Goal: Information Seeking & Learning: Find specific fact

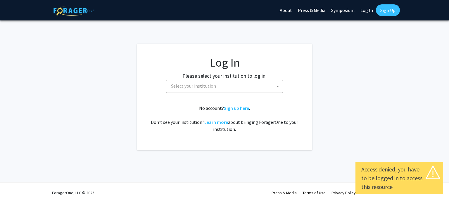
select select
click at [257, 80] on span "Select your institution" at bounding box center [226, 86] width 114 height 12
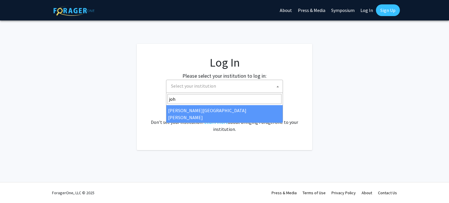
type input "joh"
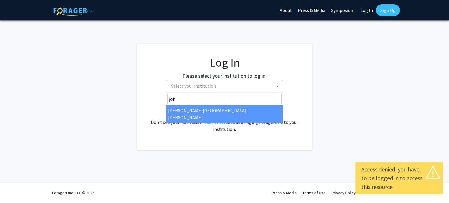
select select "1"
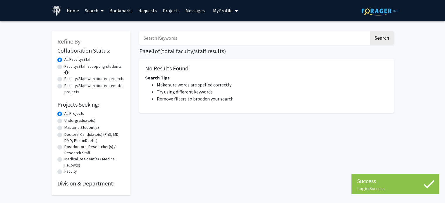
click at [168, 36] on input "Search Keywords" at bounding box center [253, 37] width 229 height 13
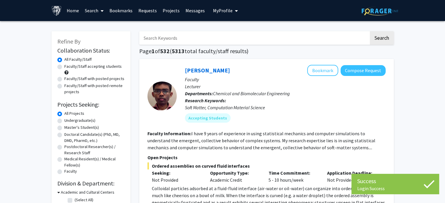
click at [235, 8] on span "My profile dropdown to access profile and logout" at bounding box center [234, 11] width 5 height 20
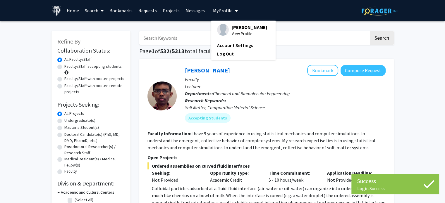
click at [226, 91] on span "Chemical and Biomolecular Engineering" at bounding box center [251, 94] width 77 height 6
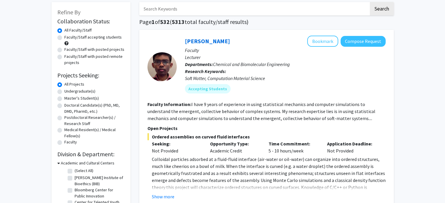
scroll to position [88, 0]
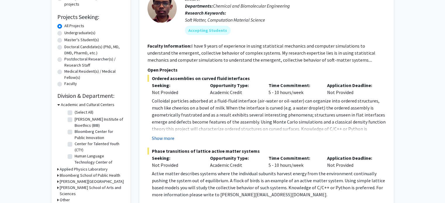
click at [158, 137] on button "Show more" at bounding box center [163, 138] width 23 height 7
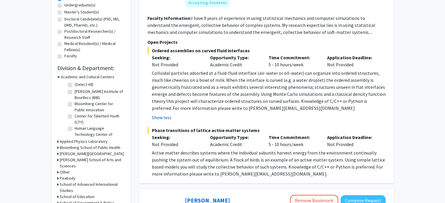
scroll to position [146, 0]
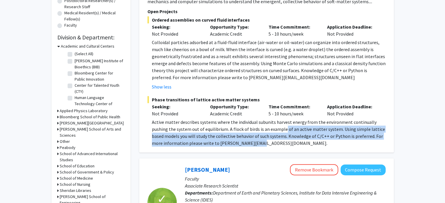
drag, startPoint x: 284, startPoint y: 128, endPoint x: 322, endPoint y: 141, distance: 39.9
click at [322, 141] on p "Active matter describes systems where the individual subunits harvest energy fr…" at bounding box center [269, 133] width 234 height 28
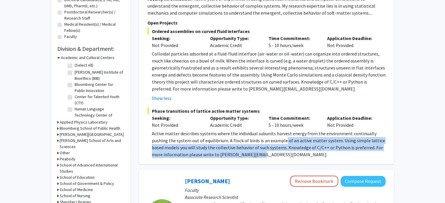
scroll to position [117, 0]
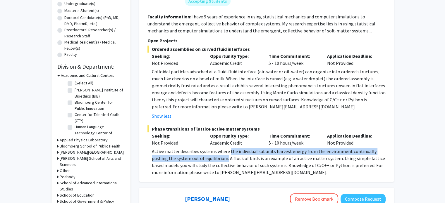
drag, startPoint x: 227, startPoint y: 149, endPoint x: 226, endPoint y: 161, distance: 11.7
click at [226, 161] on p "Active matter describes systems where the individual subunits harvest energy fr…" at bounding box center [269, 162] width 234 height 28
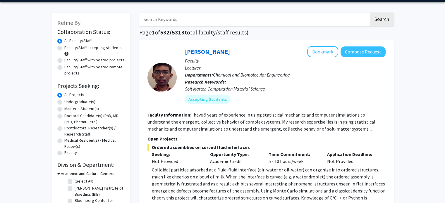
scroll to position [0, 0]
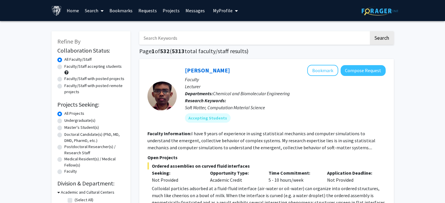
click at [205, 35] on input "Search Keywords" at bounding box center [253, 37] width 229 height 13
type input "panagis"
click at [370, 41] on button "Search" at bounding box center [381, 37] width 24 height 13
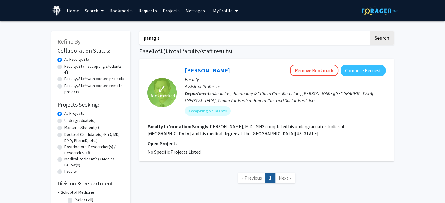
click at [253, 95] on span "Medicine, Pulmonary & Critical Care Medicine , Sidney Kimmel Comprehensive Canc…" at bounding box center [279, 97] width 188 height 13
click at [216, 70] on link "Panagis Galiatsatos" at bounding box center [207, 70] width 45 height 7
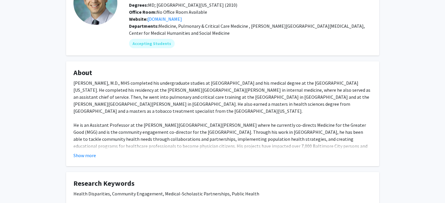
scroll to position [88, 0]
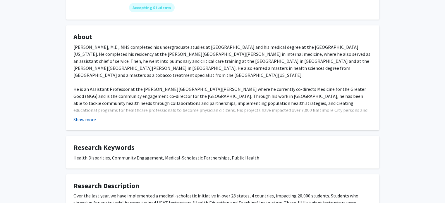
click at [82, 118] on button "Show more" at bounding box center [84, 119] width 23 height 7
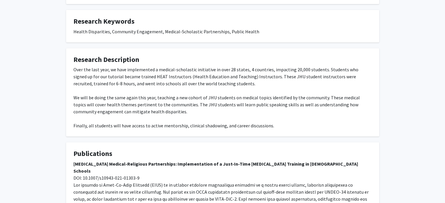
scroll to position [263, 0]
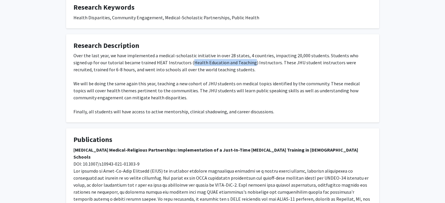
drag, startPoint x: 170, startPoint y: 57, endPoint x: 229, endPoint y: 56, distance: 59.0
click at [229, 56] on div "Over the last year, we have implemented a medical-scholastic initiative in over…" at bounding box center [222, 83] width 298 height 63
copy div "Health Education and Teaching"
